Goal: Task Accomplishment & Management: Manage account settings

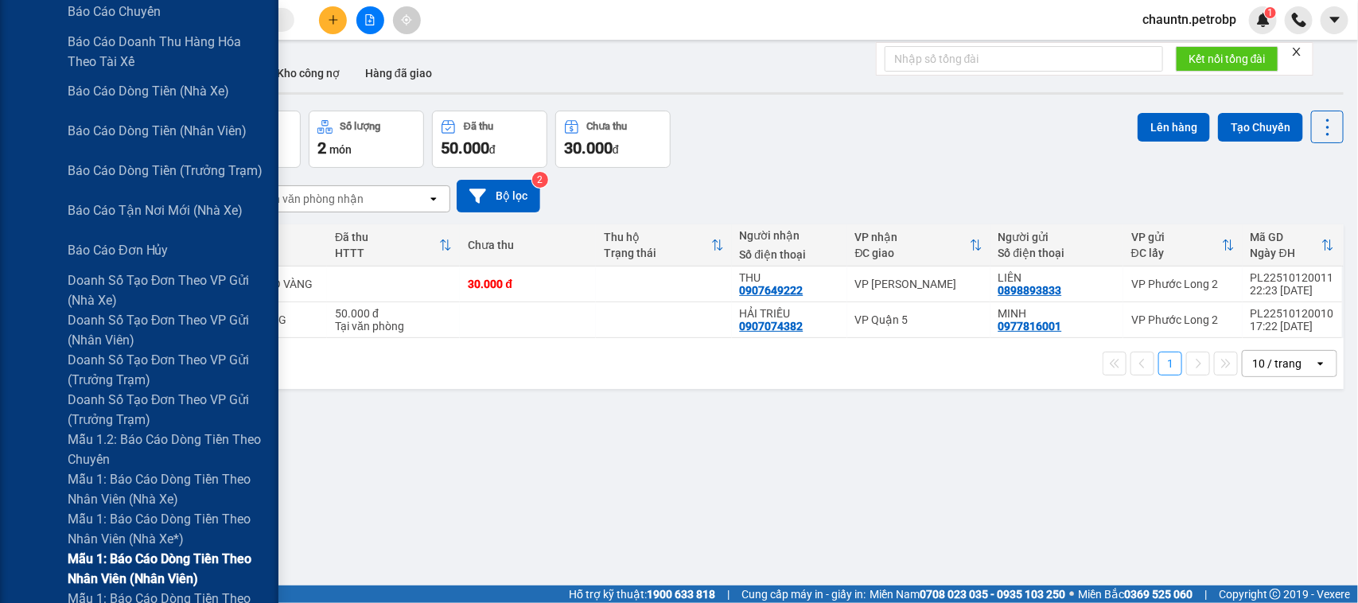
scroll to position [398, 0]
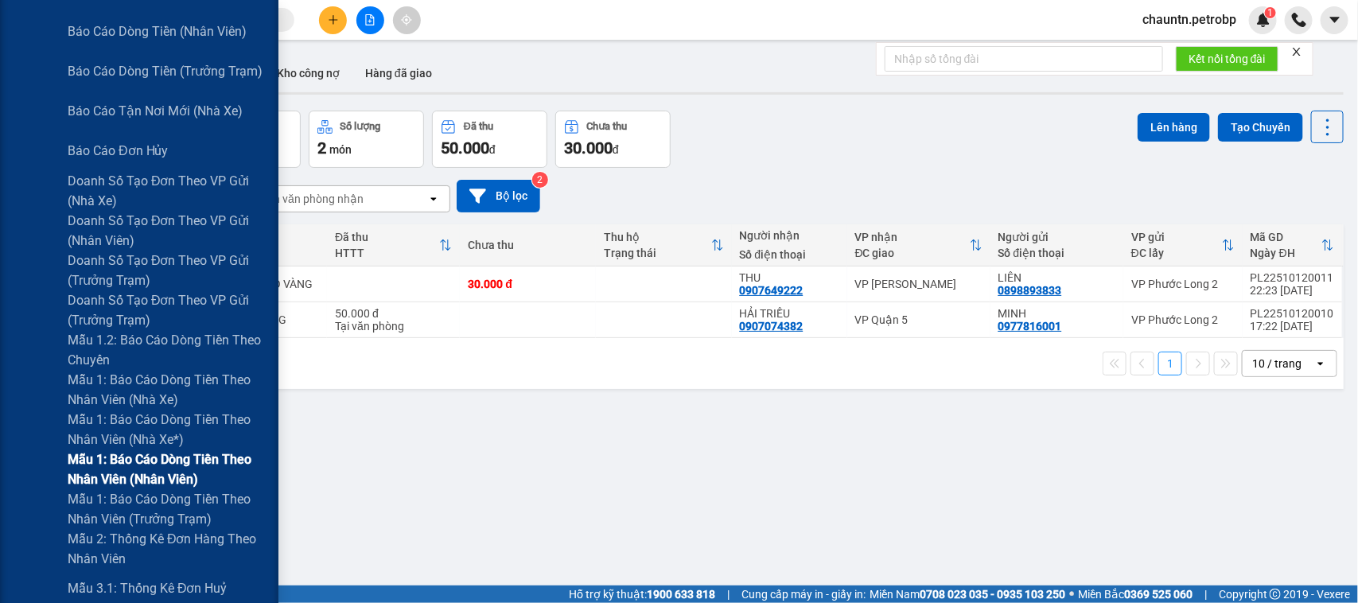
click at [160, 474] on span "Mẫu 1: Báo cáo dòng tiền theo nhân viên (nhân viên)" at bounding box center [167, 470] width 199 height 40
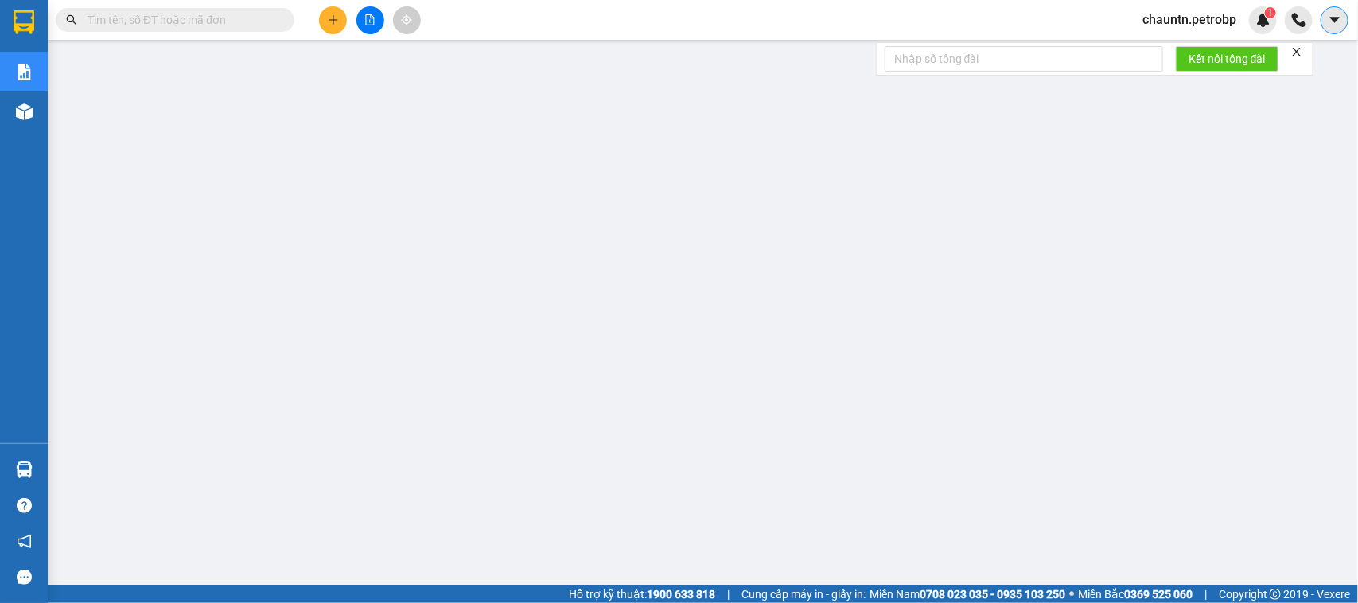
click at [1333, 25] on icon "caret-down" at bounding box center [1335, 20] width 14 height 14
click at [1197, 18] on span "chauntn.petrobp" at bounding box center [1189, 20] width 119 height 20
click at [1194, 56] on span "Đăng xuất" at bounding box center [1196, 50] width 87 height 18
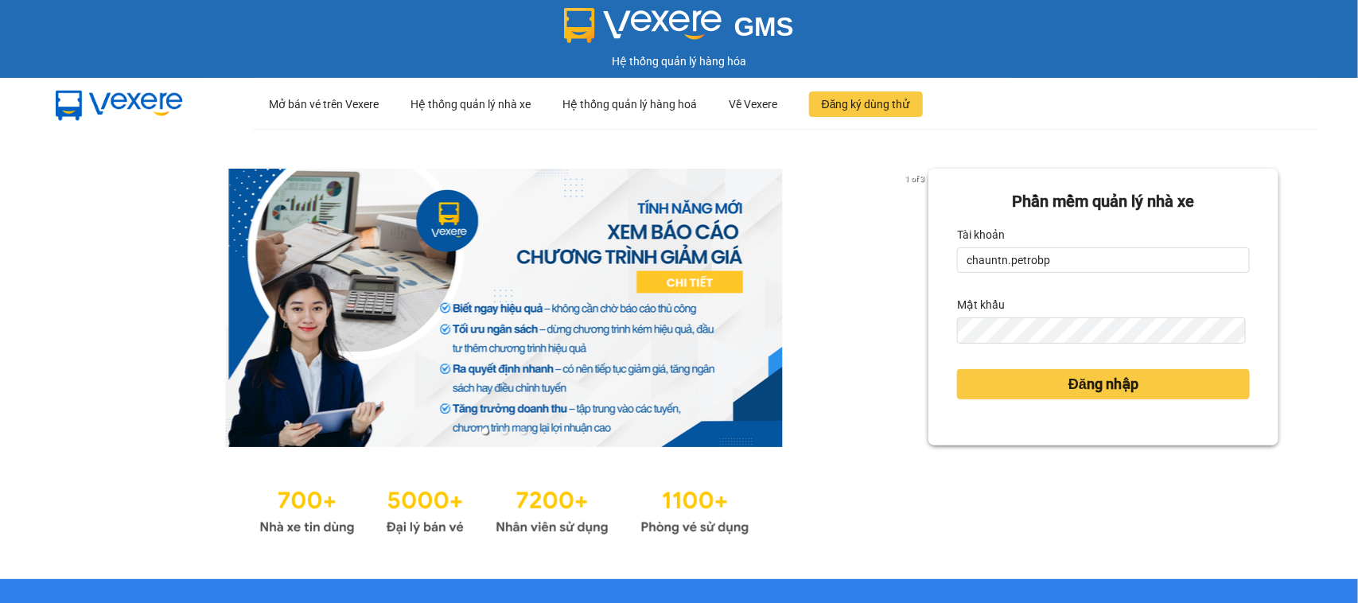
click at [1108, 244] on div "Tài khoản" at bounding box center [1103, 234] width 293 height 25
drag, startPoint x: 1107, startPoint y: 245, endPoint x: 1102, endPoint y: 255, distance: 10.7
click at [1104, 247] on div "Tài khoản chauntn.petrobp" at bounding box center [1103, 247] width 293 height 51
click at [1099, 267] on input "chauntn.petrobp" at bounding box center [1103, 259] width 293 height 25
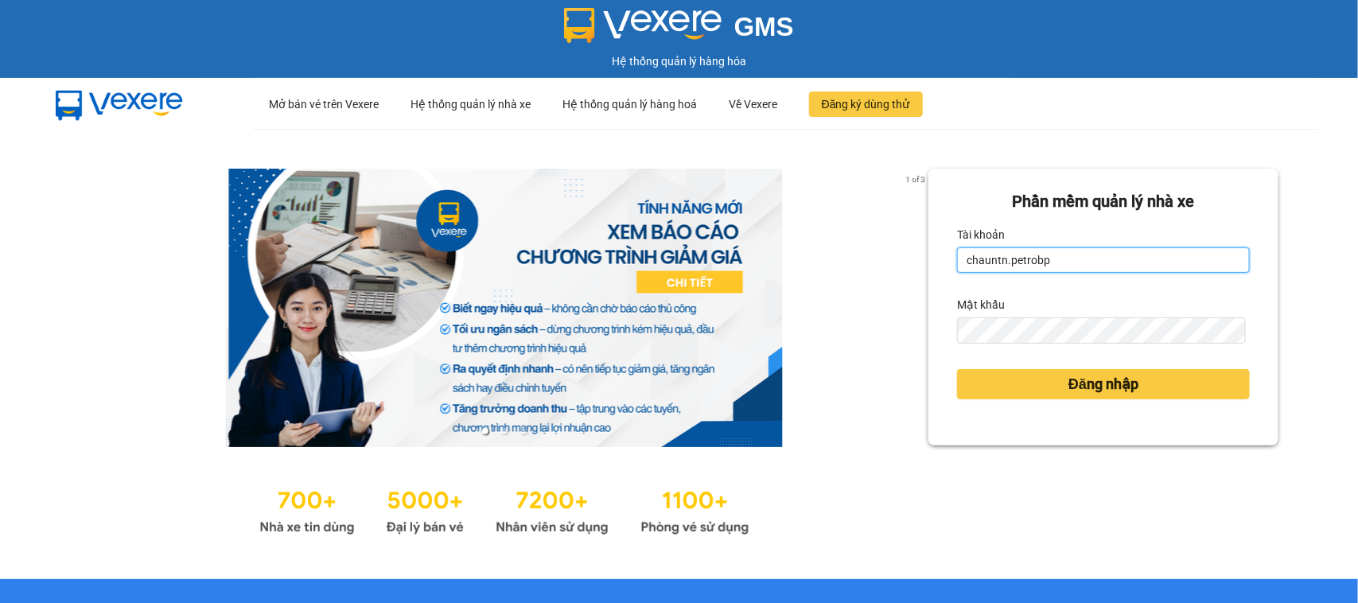
click at [1099, 267] on input "chauntn.petrobp" at bounding box center [1103, 259] width 293 height 25
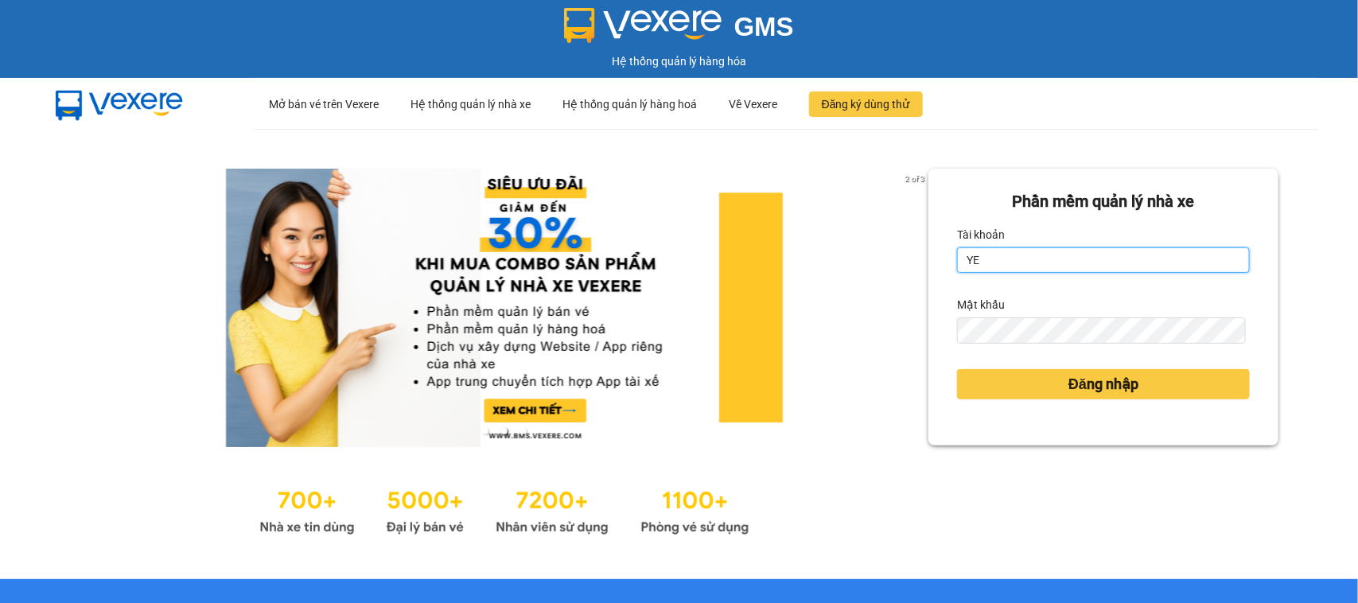
type input "Y"
type input "yennhi.petrobp"
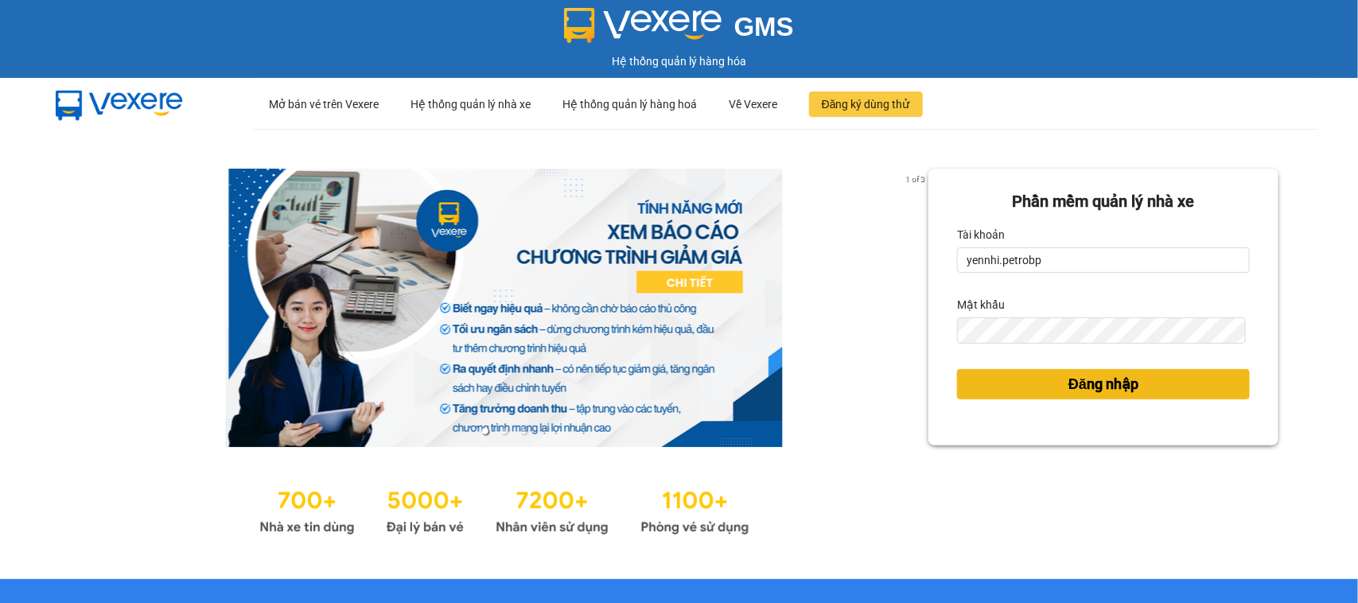
click at [1069, 386] on span "Đăng nhập" at bounding box center [1104, 384] width 70 height 22
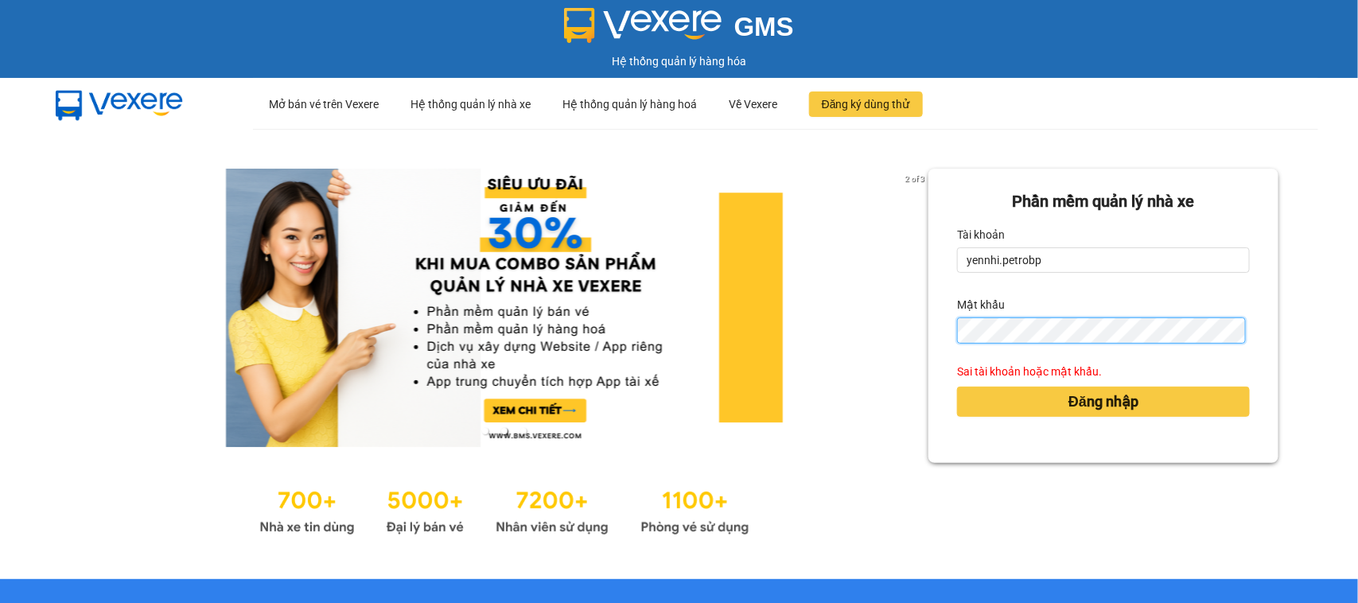
click at [957, 387] on button "Đăng nhập" at bounding box center [1103, 402] width 293 height 30
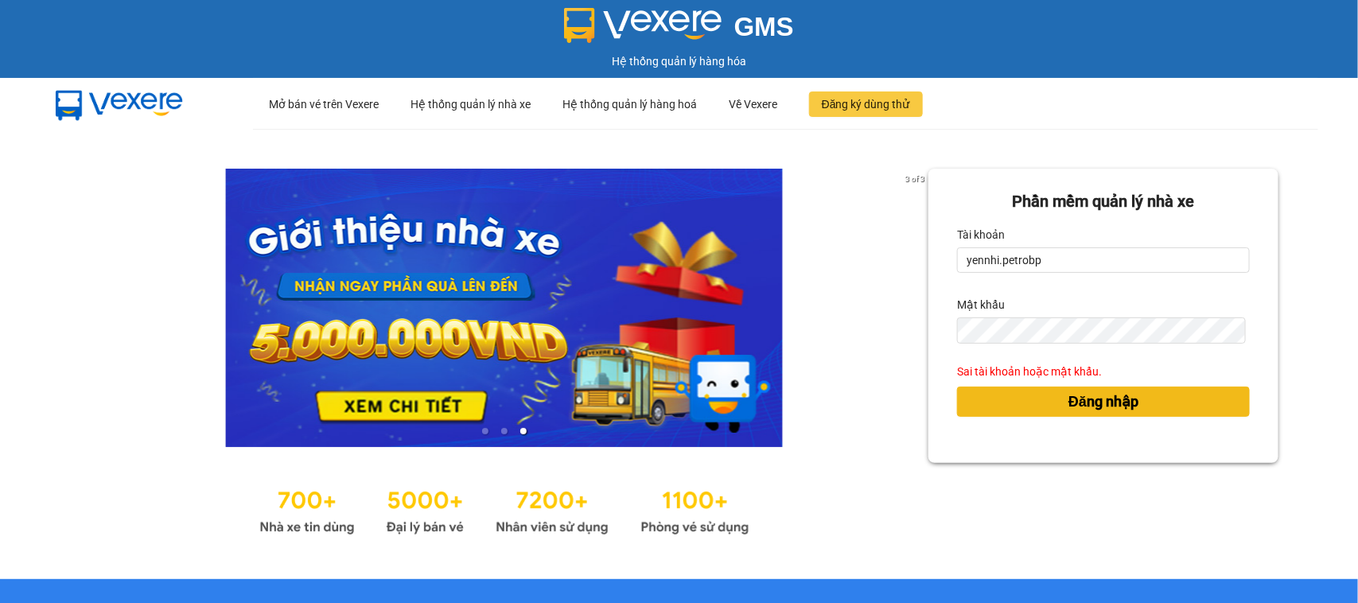
click at [1046, 407] on button "Đăng nhập" at bounding box center [1103, 402] width 293 height 30
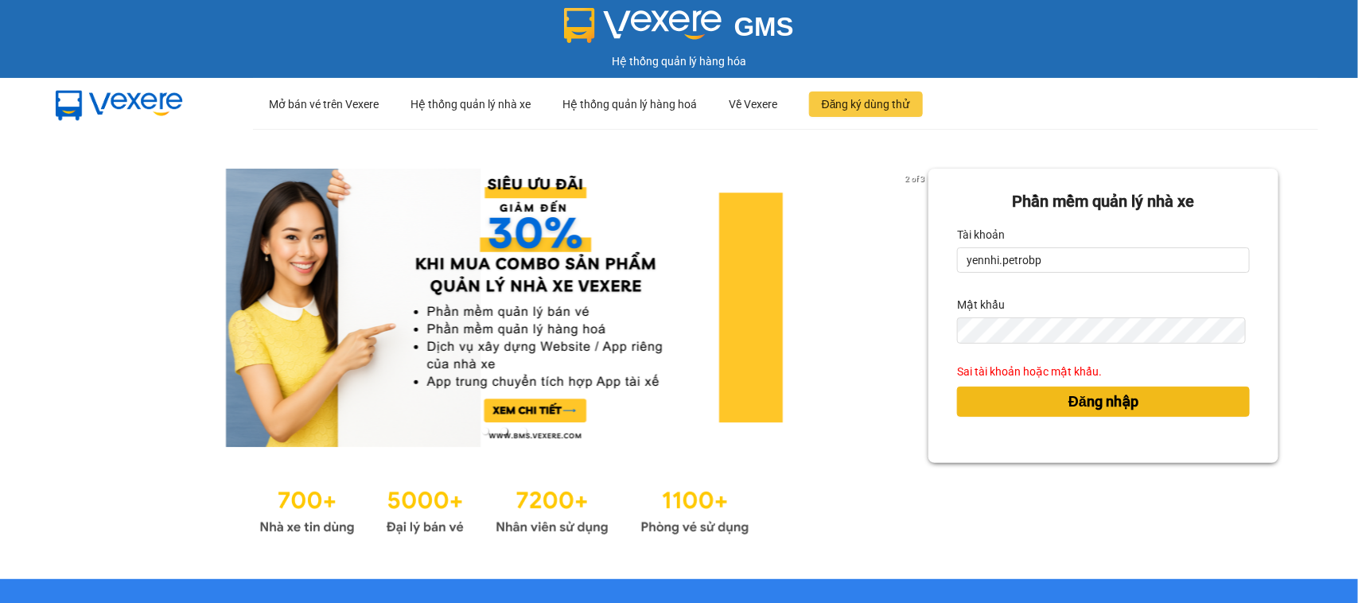
click at [1069, 400] on span "Đăng nhập" at bounding box center [1104, 402] width 70 height 22
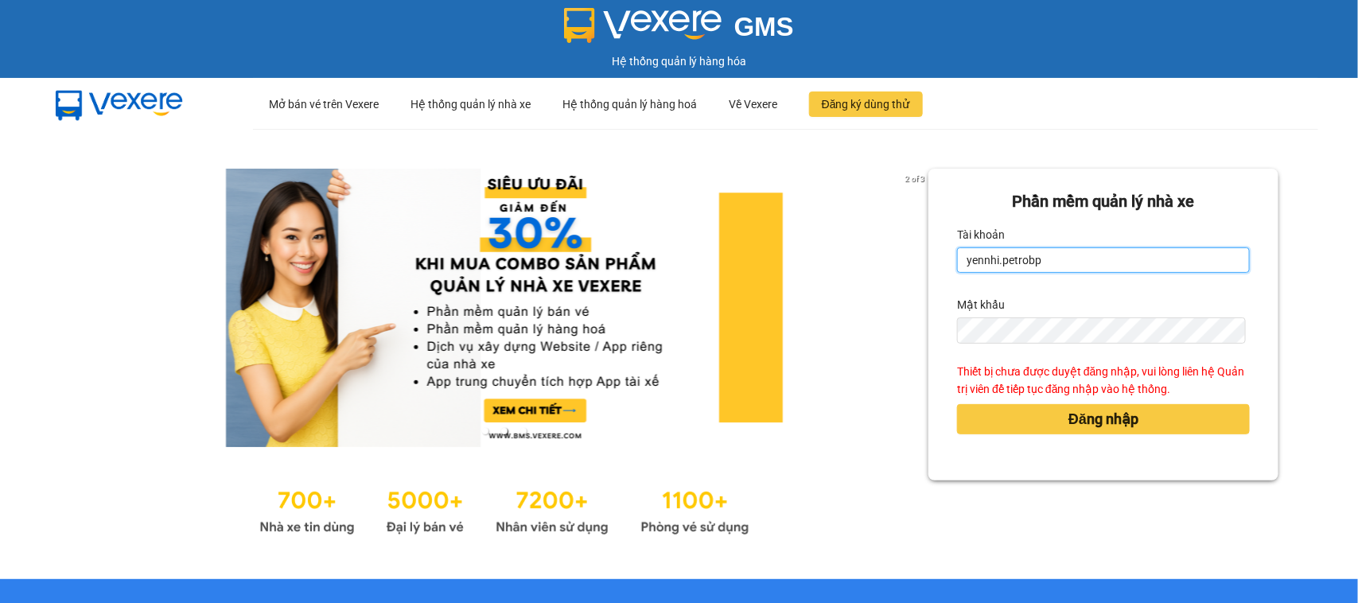
click at [1059, 263] on input "yennhi.petrobp" at bounding box center [1103, 259] width 293 height 25
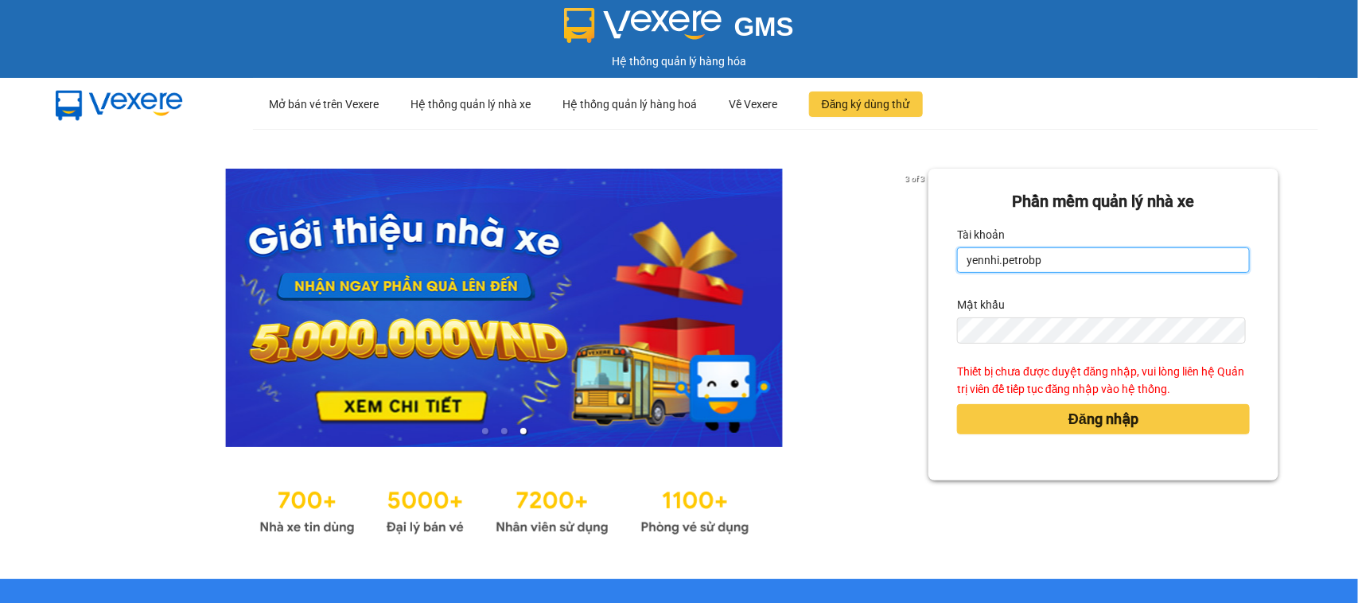
click at [1070, 261] on input "yennhi.petrobp" at bounding box center [1103, 259] width 293 height 25
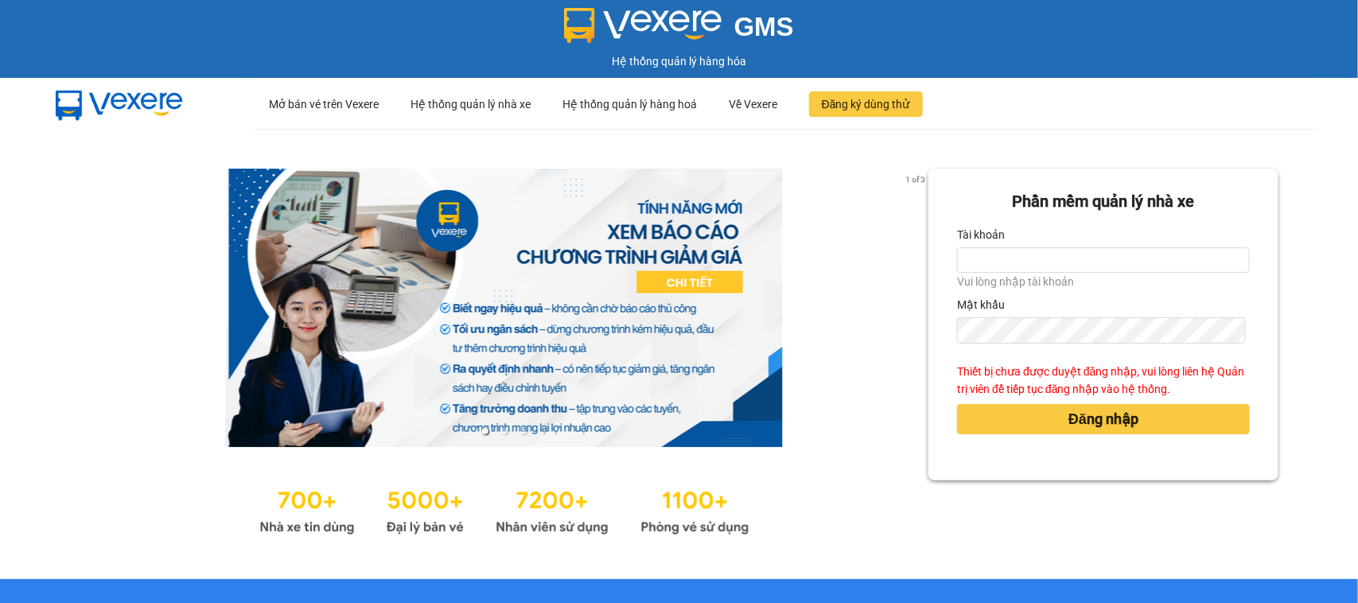
click at [979, 245] on label "Tài khoản" at bounding box center [981, 234] width 48 height 25
click at [979, 247] on input "Tài khoản" at bounding box center [1103, 259] width 293 height 25
click at [983, 255] on input "Tài khoản" at bounding box center [1103, 259] width 293 height 25
type input "chauntn.petrobp"
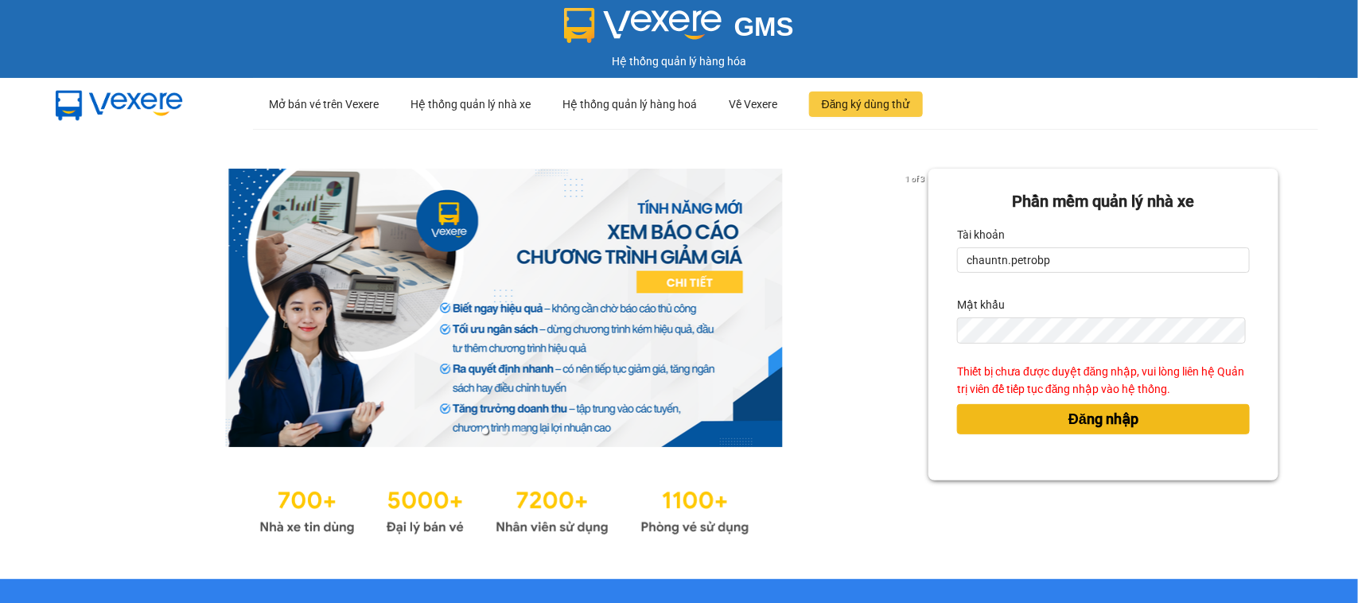
click at [1104, 423] on span "Đăng nhập" at bounding box center [1104, 419] width 70 height 22
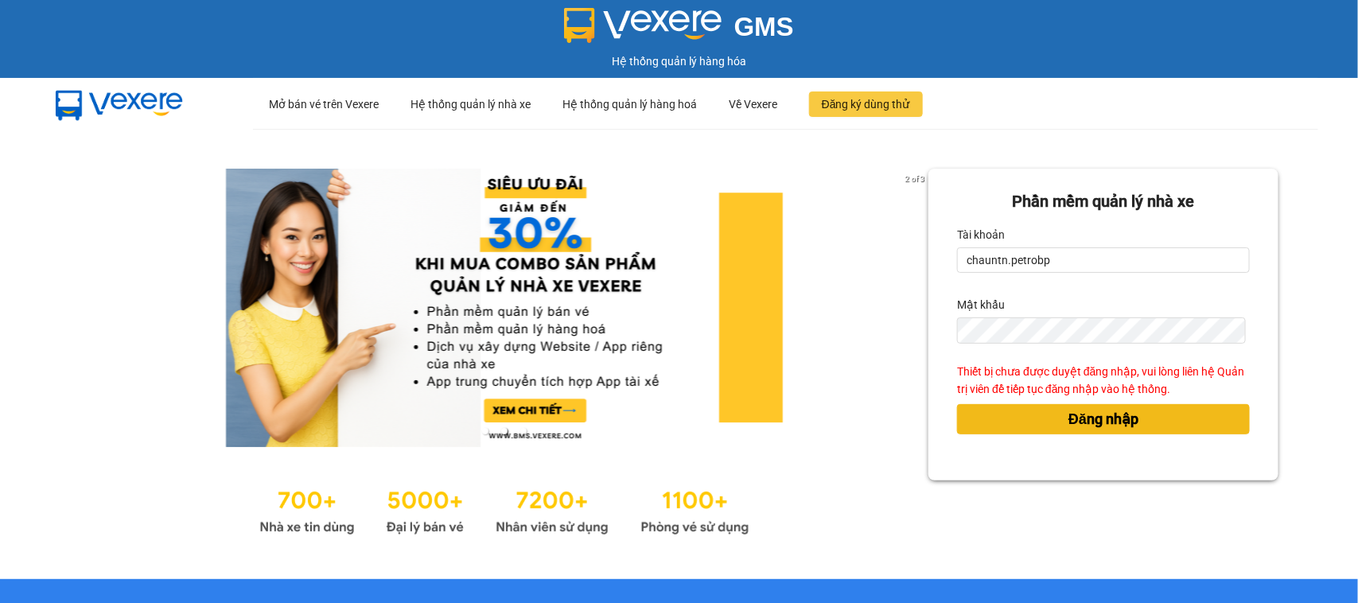
click at [1041, 412] on button "Đăng nhập" at bounding box center [1103, 419] width 293 height 30
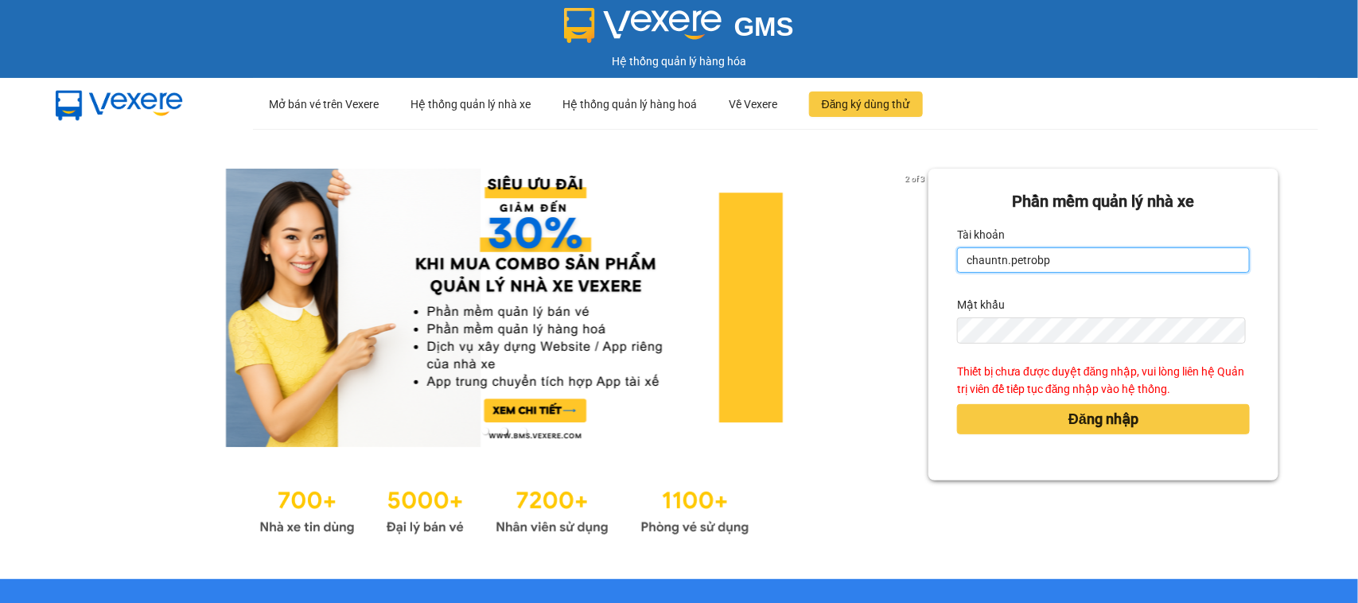
click at [1039, 248] on input "chauntn.petrobp" at bounding box center [1103, 259] width 293 height 25
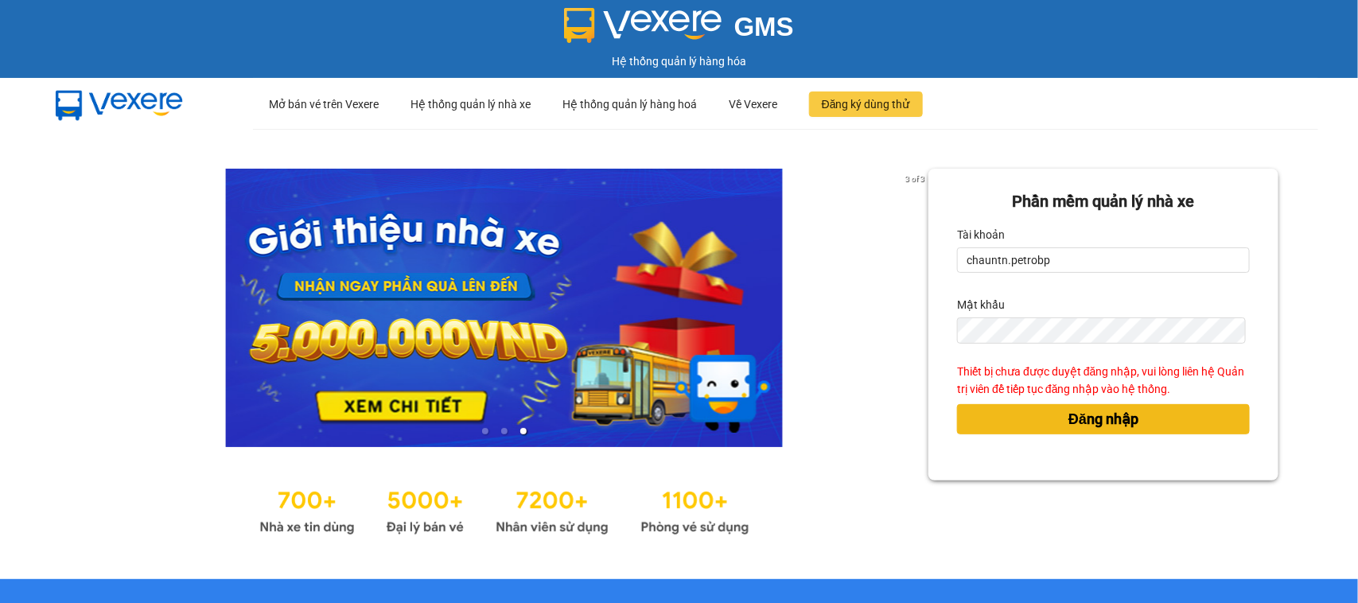
click at [1079, 415] on span "Đăng nhập" at bounding box center [1104, 419] width 70 height 22
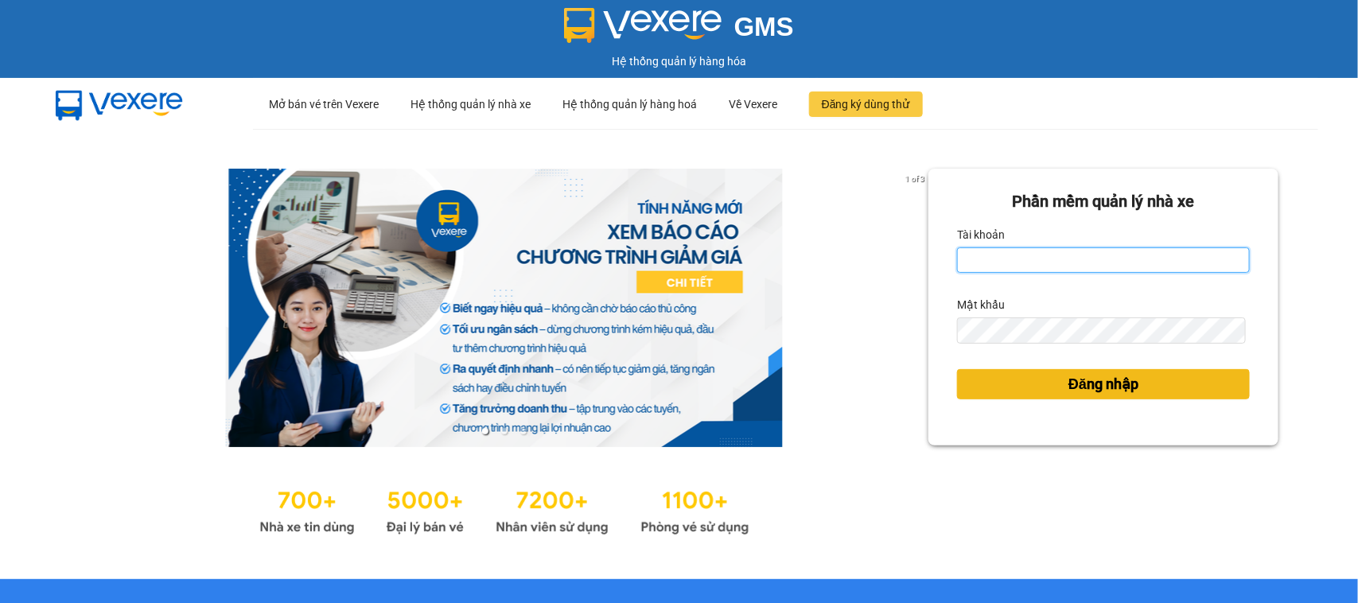
type input "chauntn.petrobp"
click at [1084, 391] on span "Đăng nhập" at bounding box center [1104, 384] width 70 height 22
click at [1104, 380] on span "Đăng nhập" at bounding box center [1104, 384] width 70 height 22
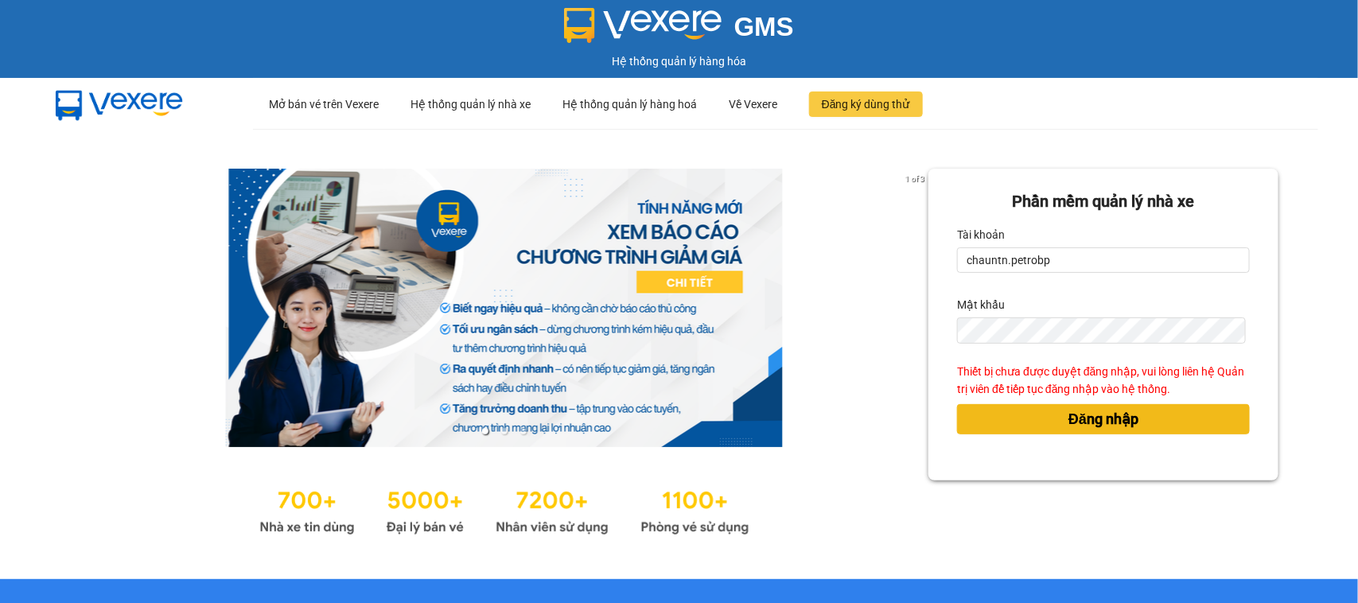
click at [1079, 415] on span "Đăng nhập" at bounding box center [1104, 419] width 70 height 22
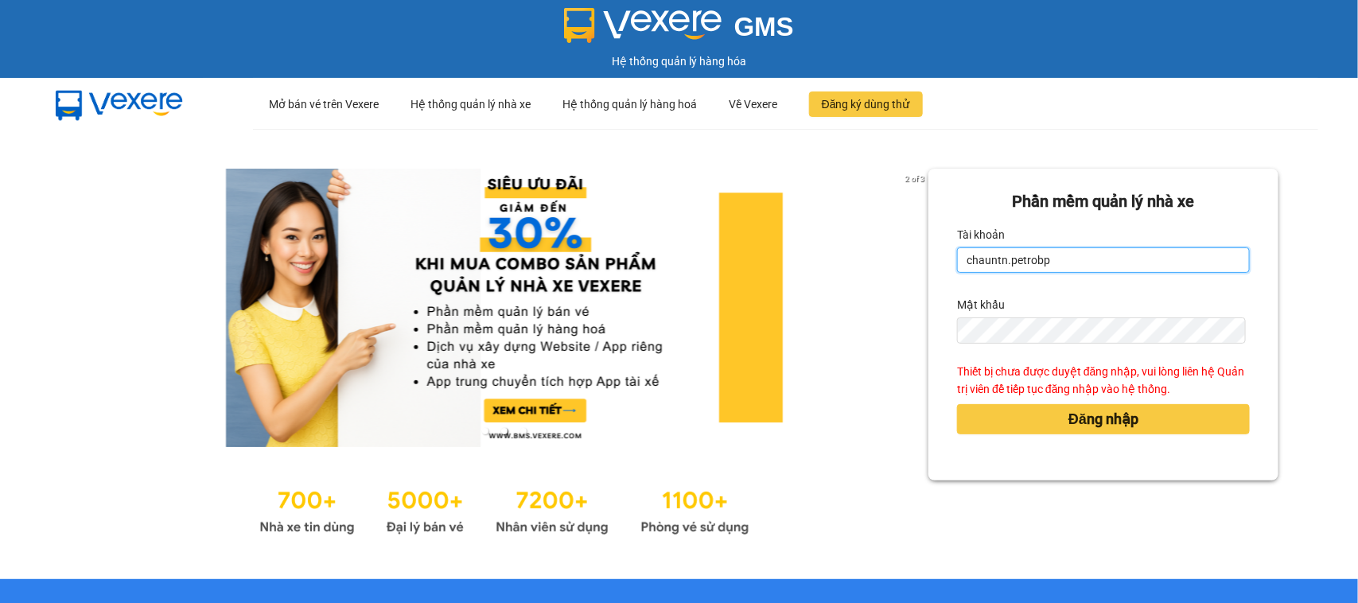
click at [1073, 267] on input "chauntn.petrobp" at bounding box center [1103, 259] width 293 height 25
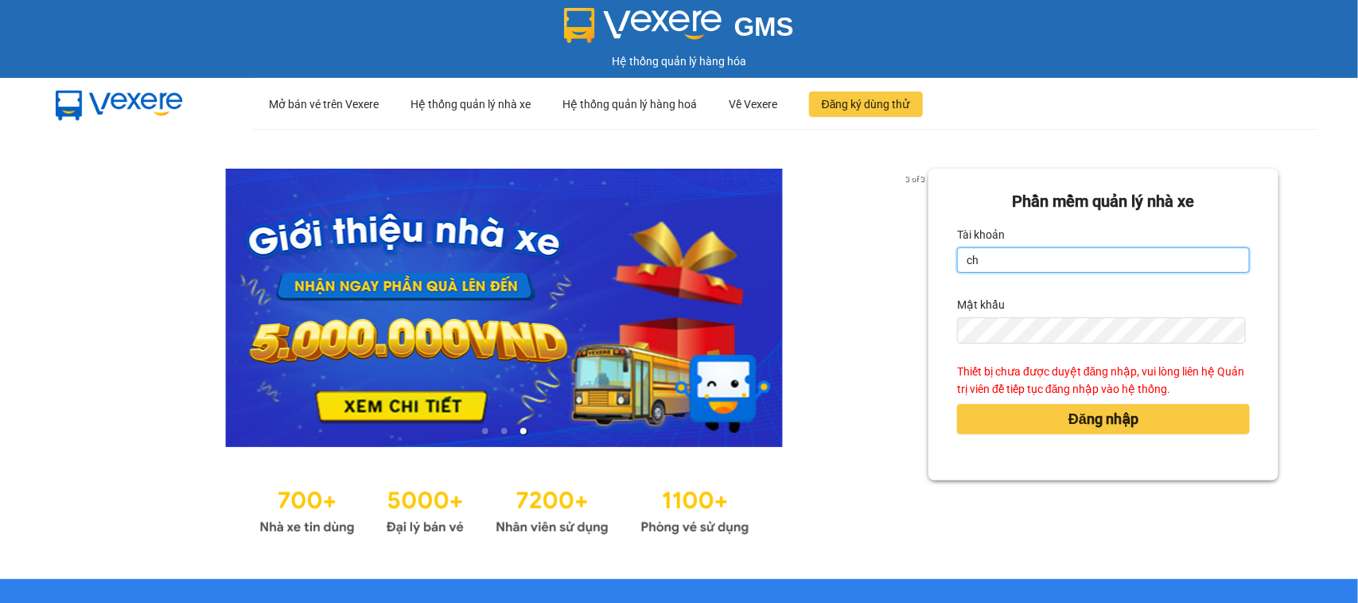
type input "c"
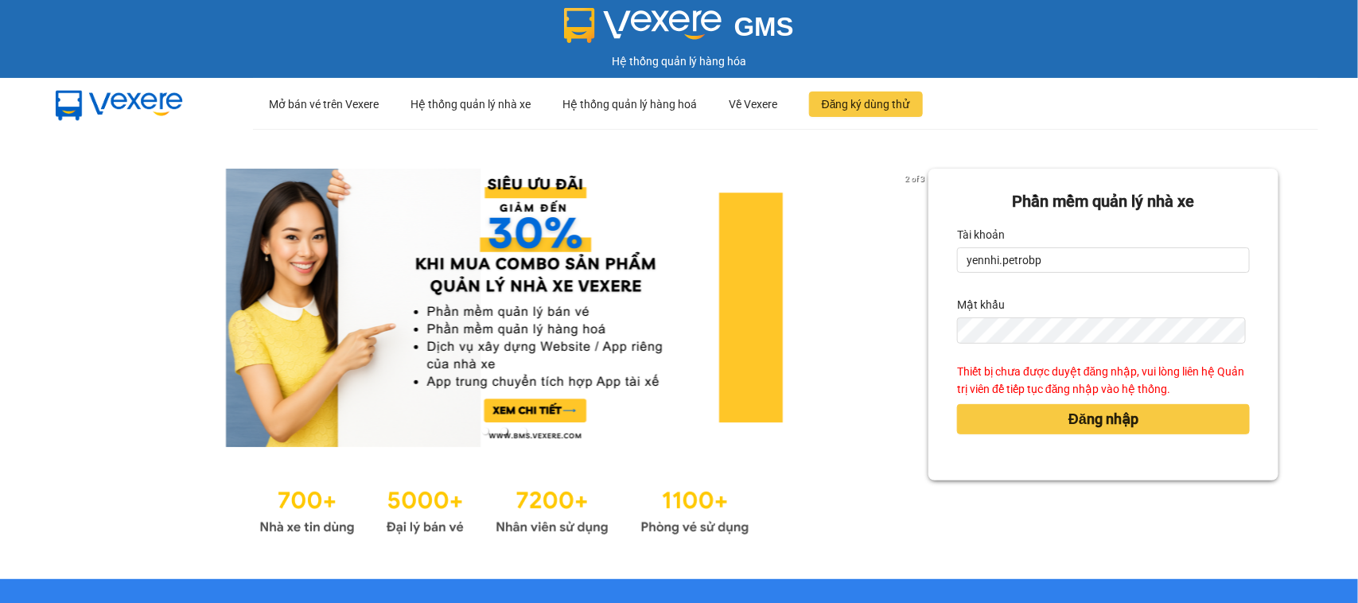
click at [1084, 303] on div "Mật khẩu" at bounding box center [1103, 304] width 293 height 25
click at [1018, 256] on input "yennhi.petrobp" at bounding box center [1103, 259] width 293 height 25
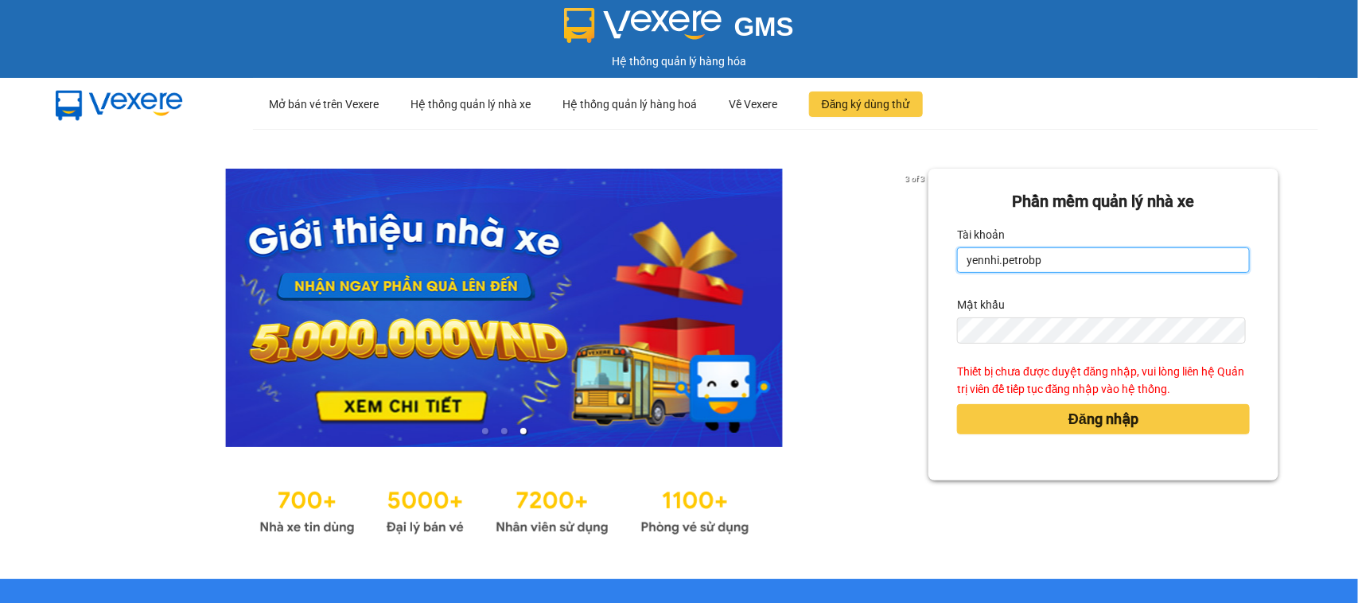
click at [1018, 256] on input "yennhi.petrobp" at bounding box center [1103, 259] width 293 height 25
click at [64, 327] on div "3 of 3 Phần mềm quản lý nhà xe Tài khoản yennhi.petrobp Mật khẩu Thiết bị chưa …" at bounding box center [679, 354] width 1358 height 450
click at [1072, 269] on input "yennhi.petrobp" at bounding box center [1103, 259] width 293 height 25
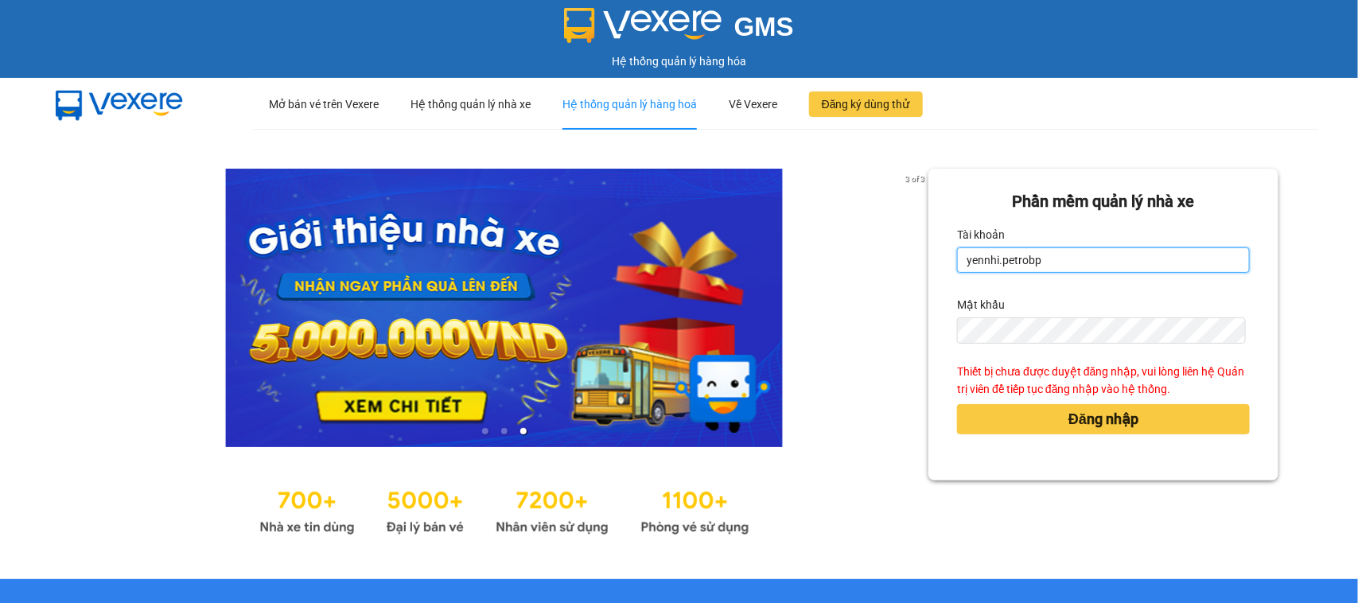
type input "chauntn.petrobp"
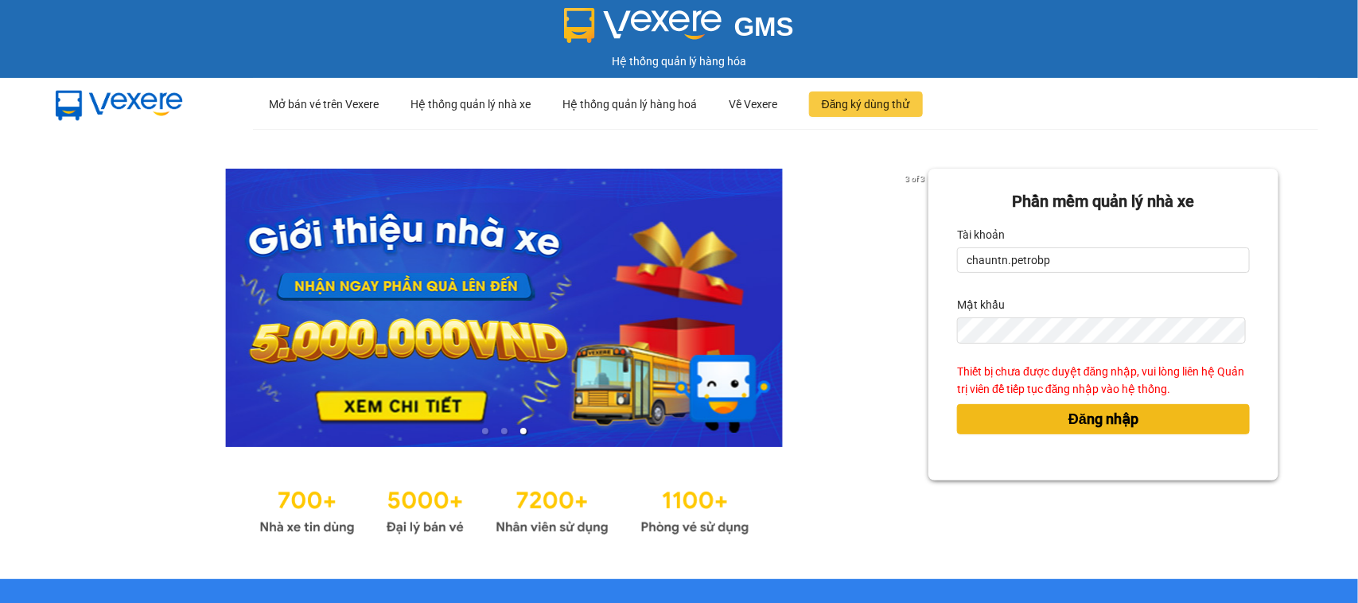
click at [1072, 423] on span "Đăng nhập" at bounding box center [1104, 419] width 70 height 22
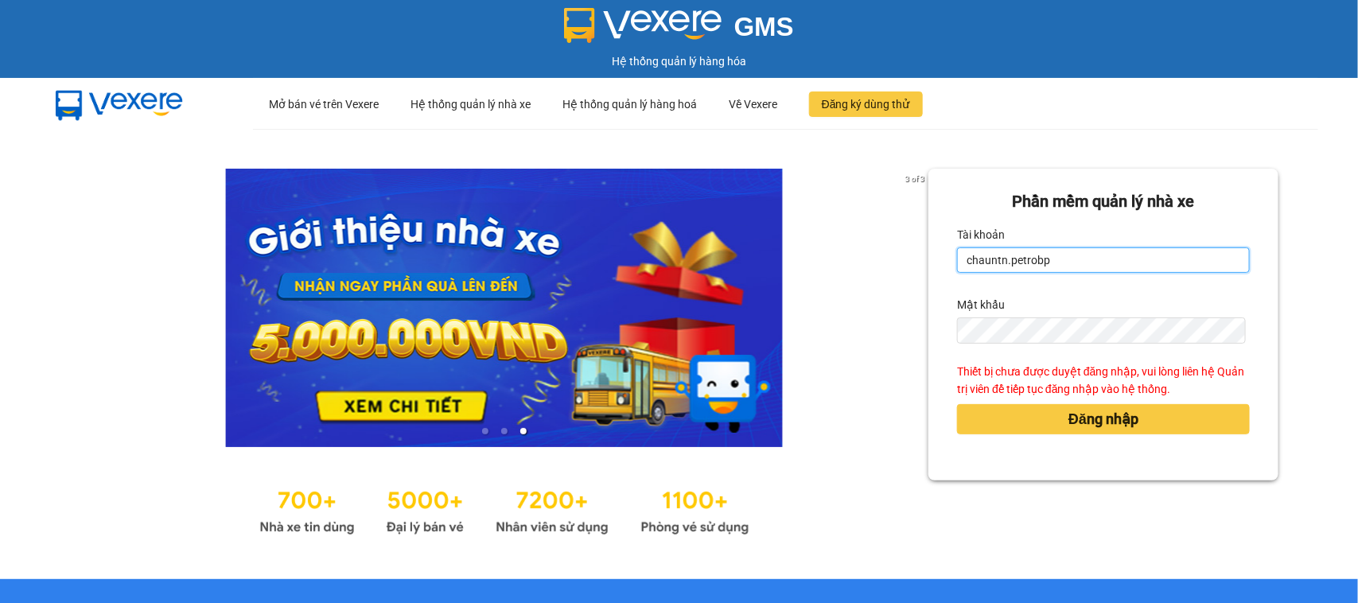
drag, startPoint x: 1088, startPoint y: 253, endPoint x: 1088, endPoint y: 267, distance: 13.5
click at [1088, 260] on input "chauntn.petrobp" at bounding box center [1103, 259] width 293 height 25
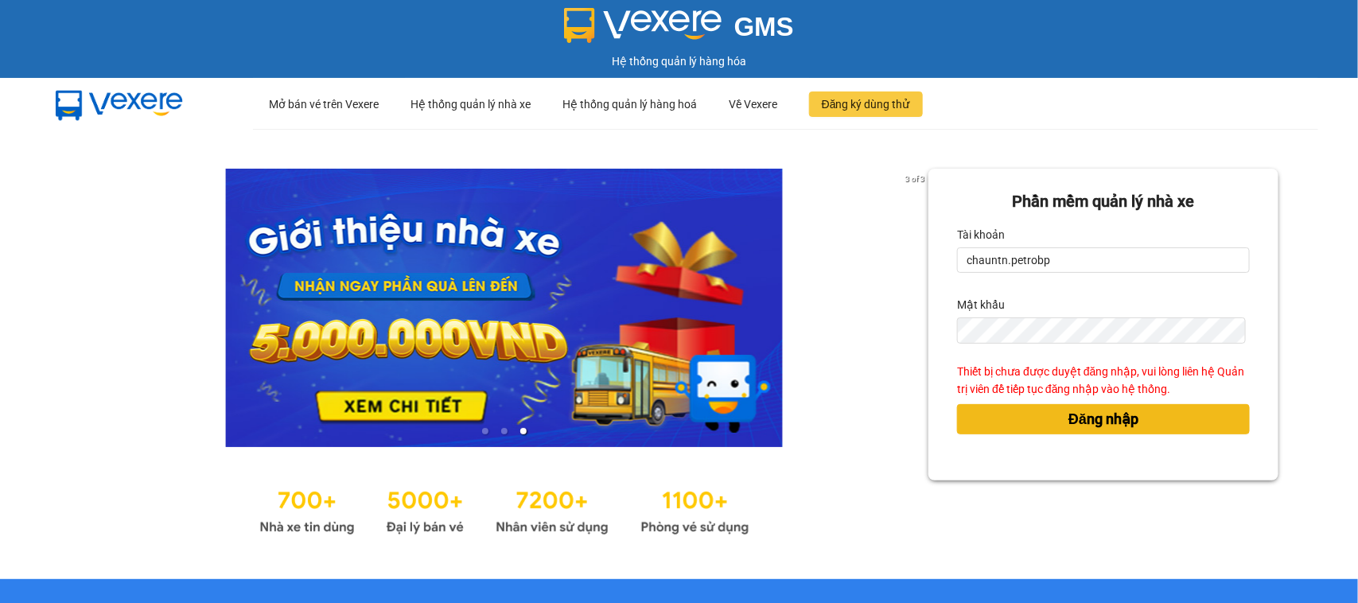
click at [1078, 419] on span "Đăng nhập" at bounding box center [1104, 419] width 70 height 22
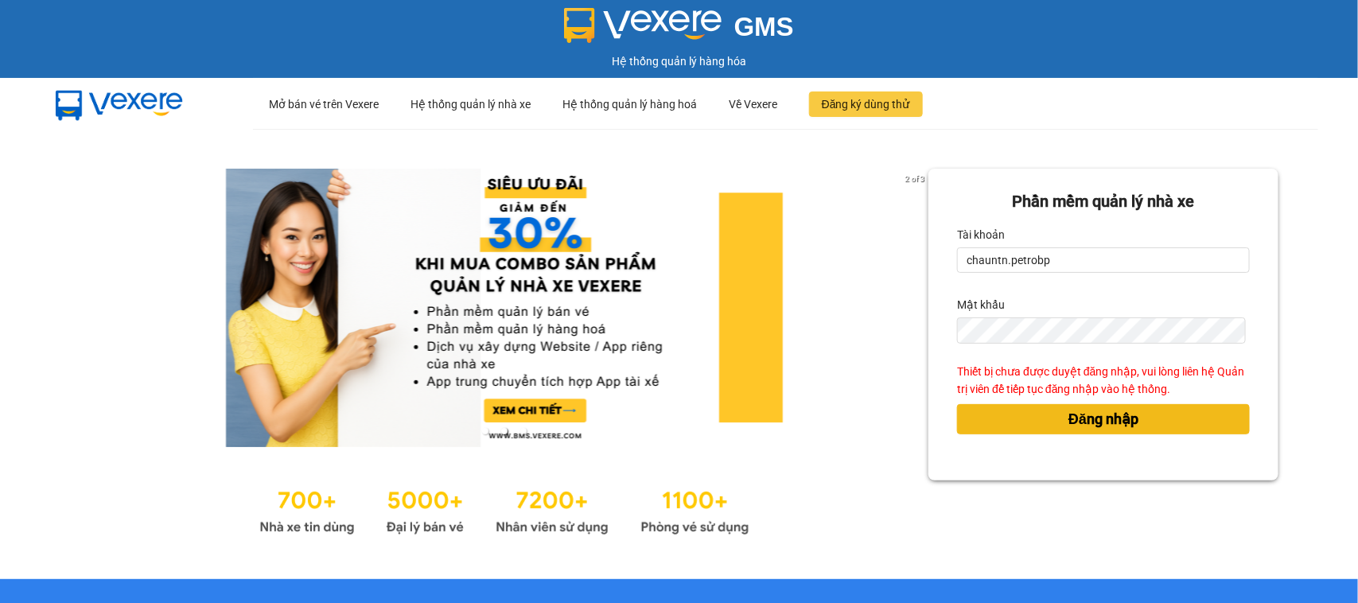
click at [1092, 426] on span "Đăng nhập" at bounding box center [1104, 419] width 70 height 22
click at [1069, 419] on span "Đăng nhập" at bounding box center [1104, 419] width 70 height 22
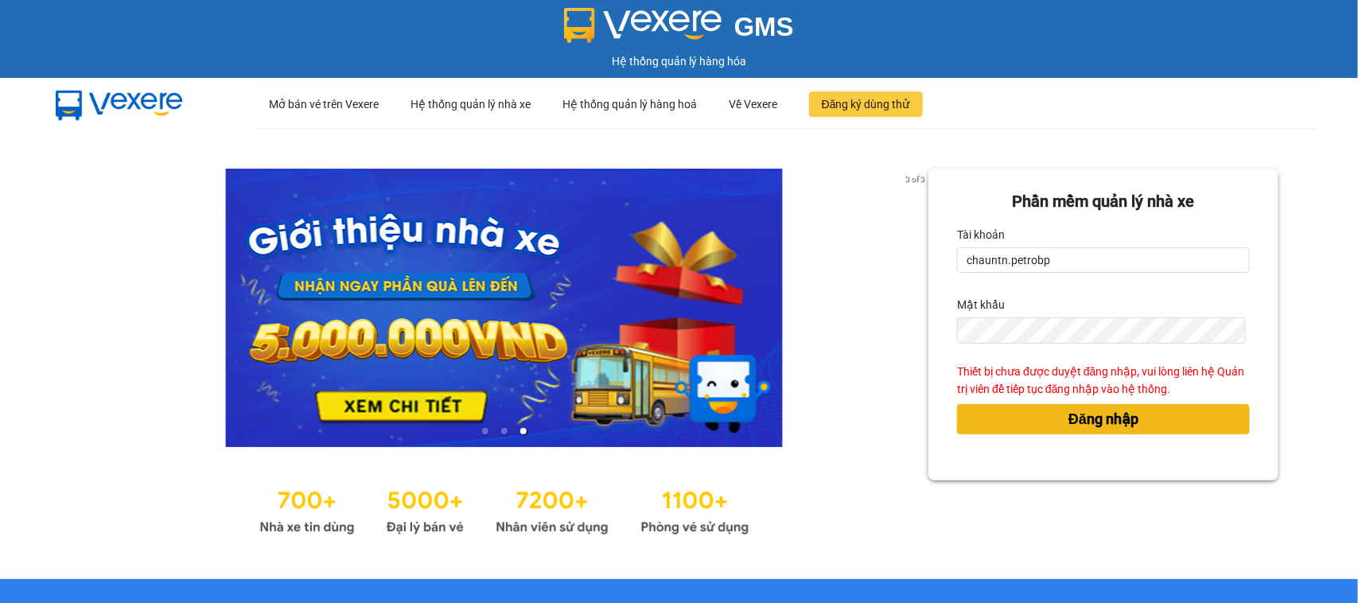
click at [1069, 419] on span "Đăng nhập" at bounding box center [1104, 419] width 70 height 22
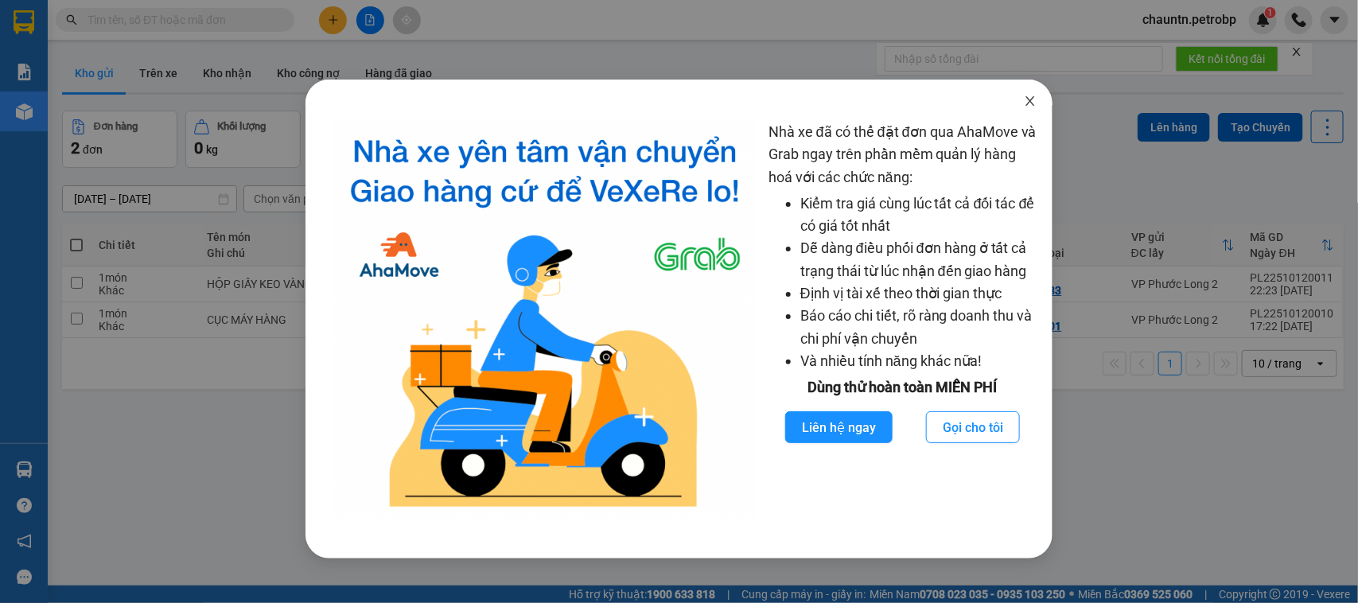
click at [1032, 95] on icon "close" at bounding box center [1030, 101] width 13 height 13
